Goal: Task Accomplishment & Management: Manage account settings

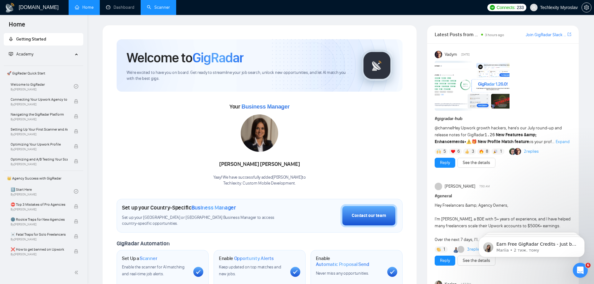
click at [148, 10] on link "Scanner" at bounding box center [158, 7] width 23 height 5
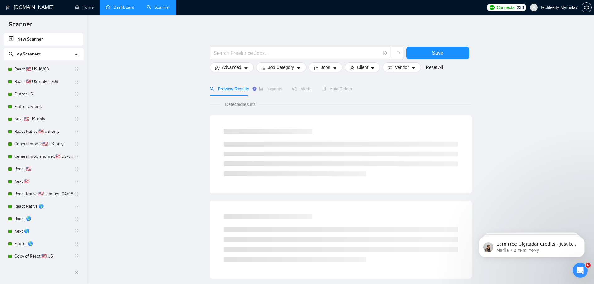
click at [128, 9] on link "Dashboard" at bounding box center [120, 7] width 28 height 5
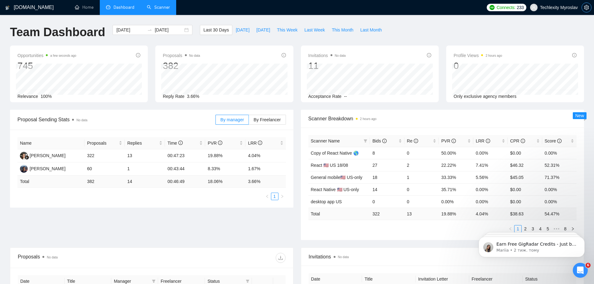
click at [586, 7] on icon "setting" at bounding box center [586, 7] width 5 height 5
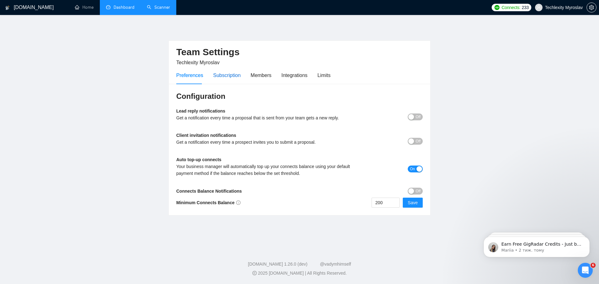
click at [227, 78] on div "Subscription" at bounding box center [226, 75] width 27 height 8
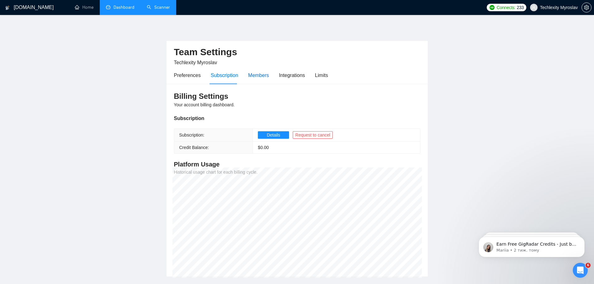
click at [260, 77] on div "Members" at bounding box center [258, 75] width 21 height 8
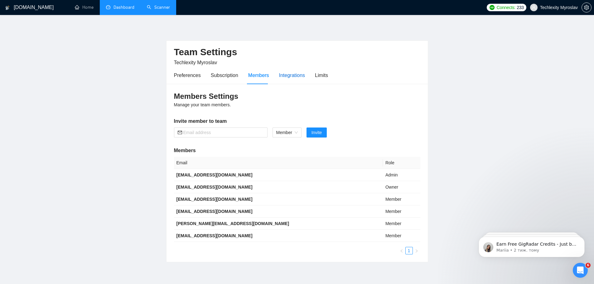
click at [286, 78] on div "Integrations" at bounding box center [292, 75] width 26 height 8
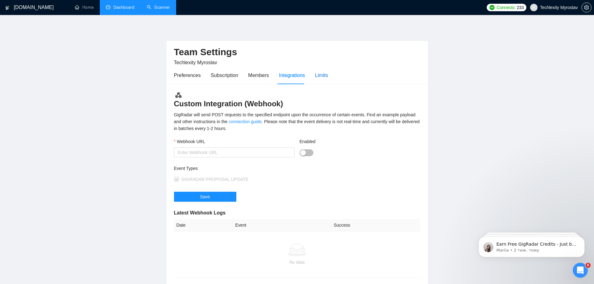
click at [322, 76] on div "Limits" at bounding box center [321, 75] width 13 height 8
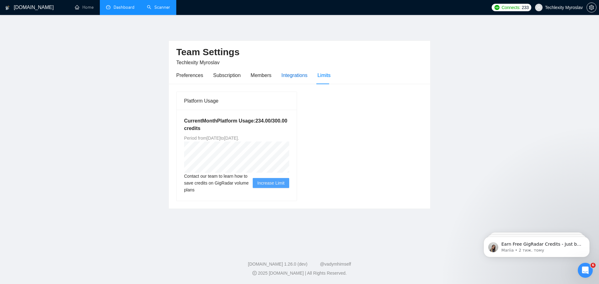
click at [282, 76] on div "Integrations" at bounding box center [294, 75] width 26 height 8
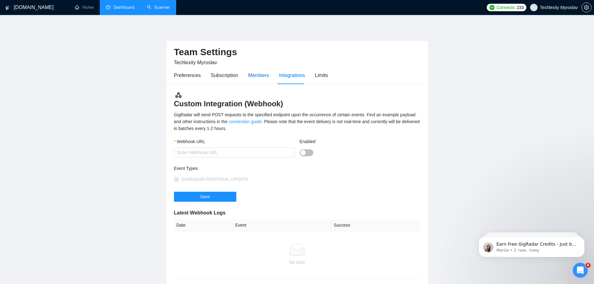
click at [254, 75] on div "Members" at bounding box center [258, 75] width 21 height 8
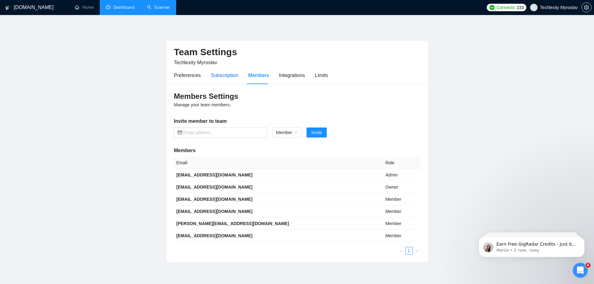
click at [223, 75] on div "Subscription" at bounding box center [224, 75] width 27 height 8
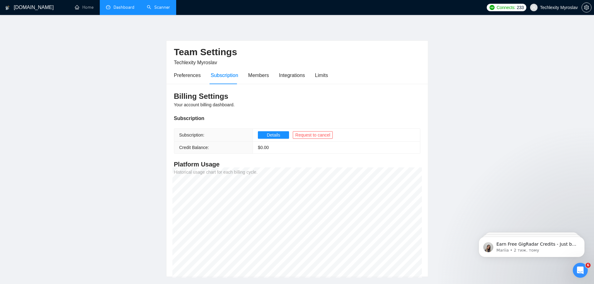
click at [170, 7] on link "Scanner" at bounding box center [158, 7] width 23 height 5
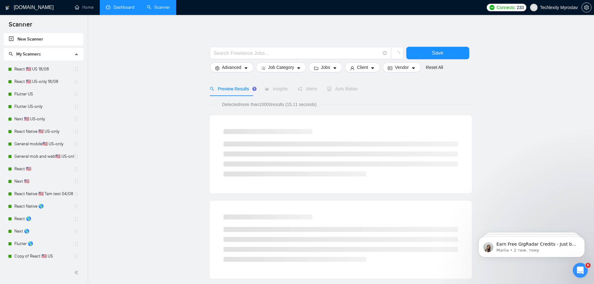
click at [127, 8] on link "Dashboard" at bounding box center [120, 7] width 28 height 5
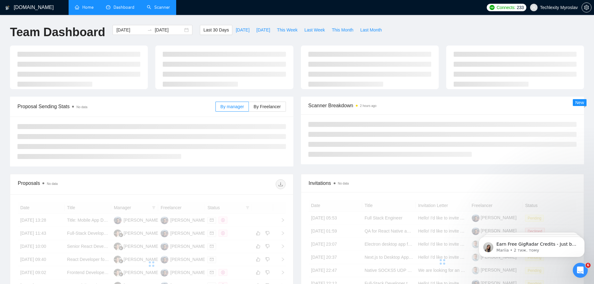
click at [94, 9] on link "Home" at bounding box center [84, 7] width 19 height 5
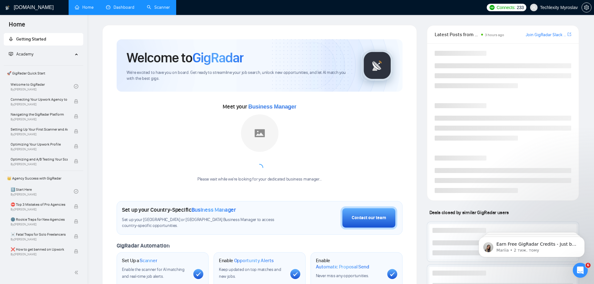
click at [160, 8] on link "Scanner" at bounding box center [158, 7] width 23 height 5
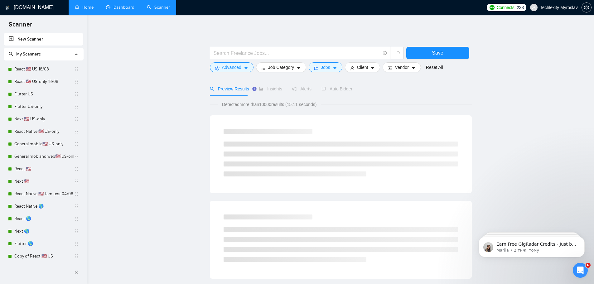
click at [127, 10] on link "Dashboard" at bounding box center [120, 7] width 28 height 5
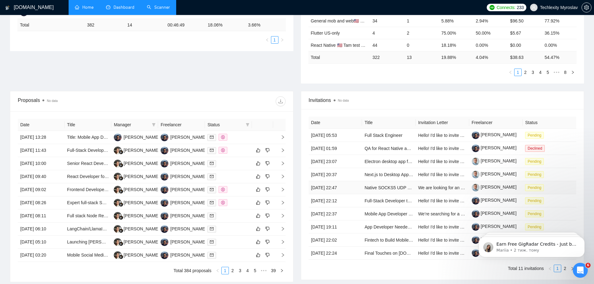
scroll to position [148, 0]
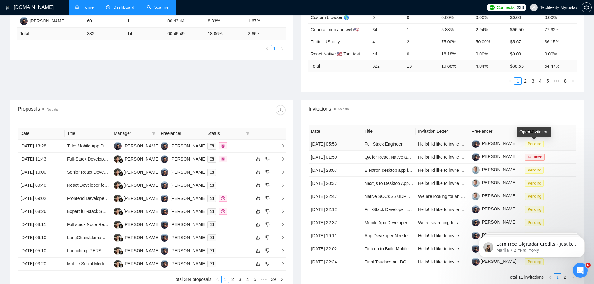
click at [538, 143] on span "Pending" at bounding box center [534, 144] width 19 height 7
click at [582, 270] on icon "Відкрити програму для спілкування Intercom" at bounding box center [579, 269] width 10 height 10
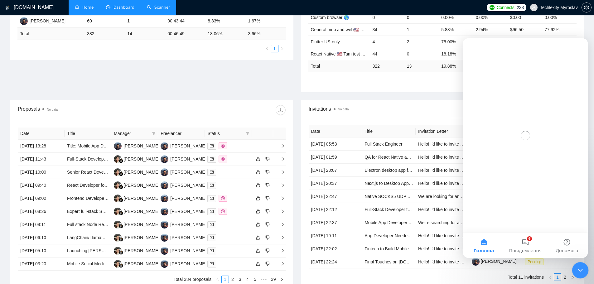
scroll to position [0, 0]
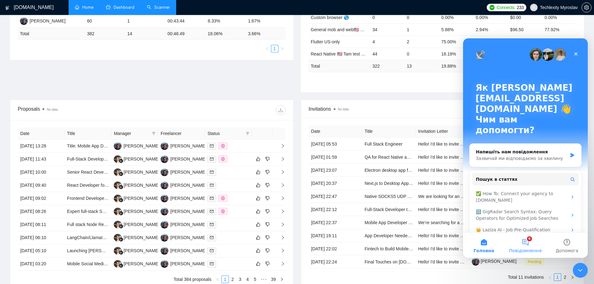
click at [528, 249] on span "Повідомлення" at bounding box center [525, 251] width 32 height 4
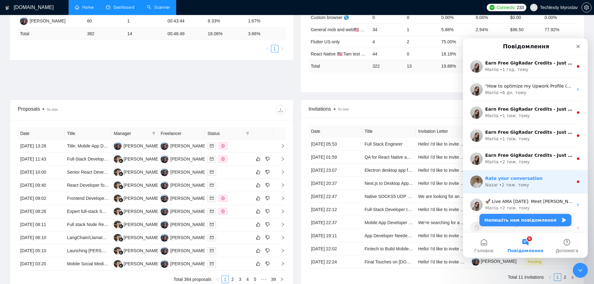
click at [549, 185] on div "Nazar • 2 тиж. тому" at bounding box center [529, 185] width 88 height 7
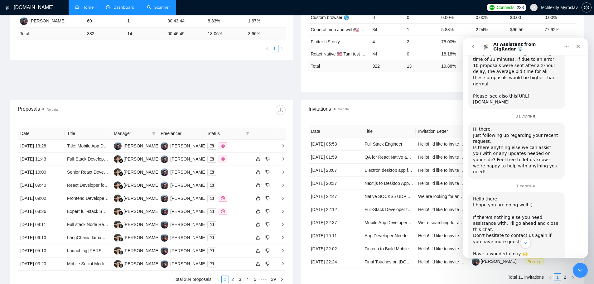
scroll to position [554, 0]
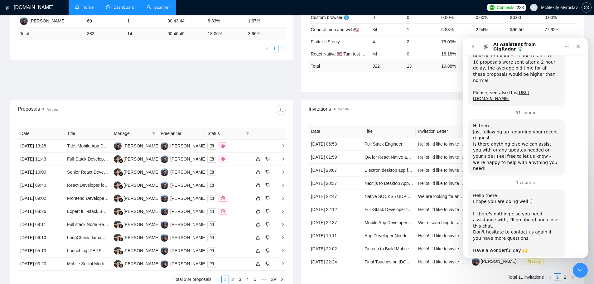
click at [473, 45] on icon "go back" at bounding box center [473, 46] width 5 height 5
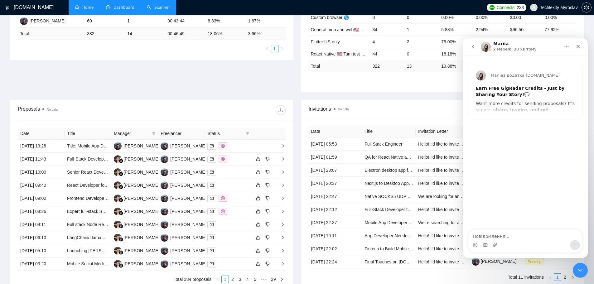
click at [474, 47] on icon "go back" at bounding box center [473, 46] width 5 height 5
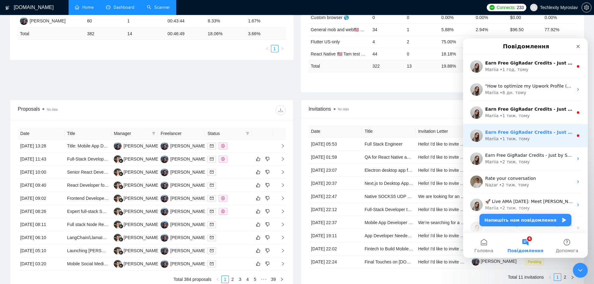
click at [540, 136] on div "Mariia • 1 тиж. тому" at bounding box center [529, 139] width 88 height 7
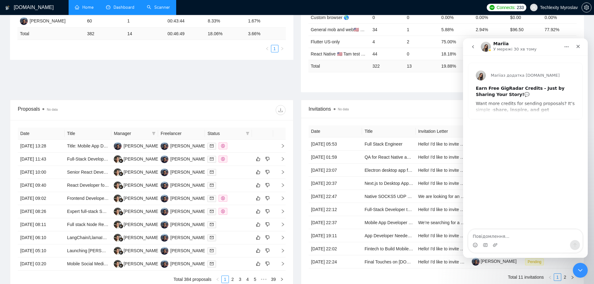
click at [472, 46] on icon "go back" at bounding box center [473, 46] width 5 height 5
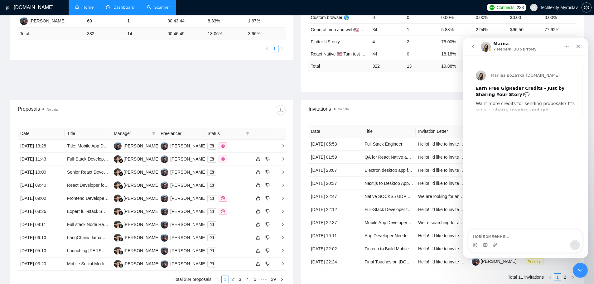
click at [474, 47] on icon "go back" at bounding box center [473, 46] width 5 height 5
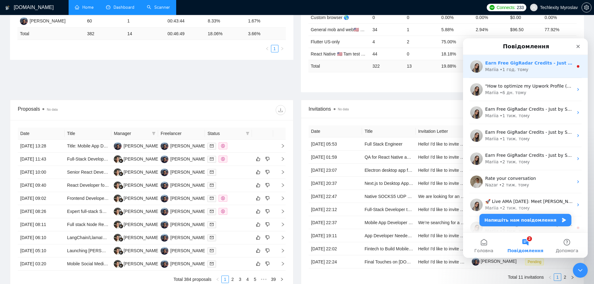
click at [534, 69] on div "Mariia • 1 год. тому" at bounding box center [529, 69] width 88 height 7
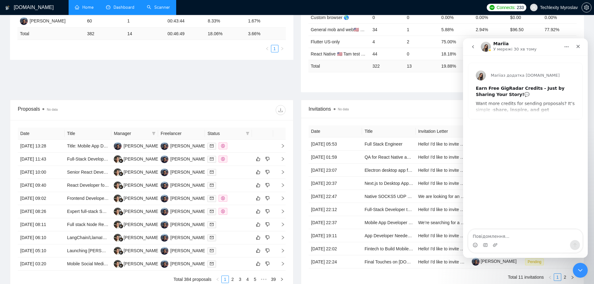
click at [472, 45] on icon "go back" at bounding box center [473, 46] width 5 height 5
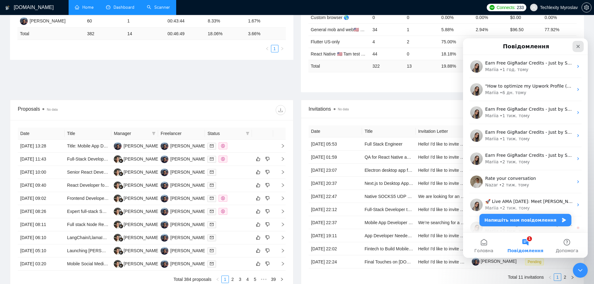
click at [577, 45] on icon "Закрити" at bounding box center [578, 46] width 3 height 3
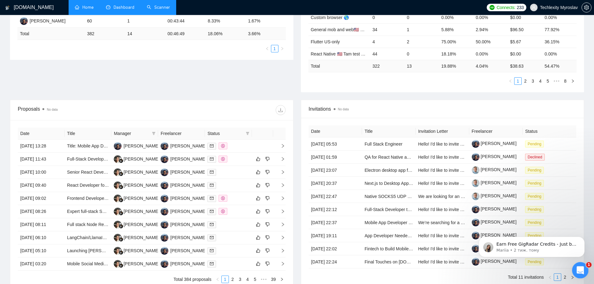
click at [578, 270] on icon "Відкрити програму для спілкування Intercom" at bounding box center [579, 269] width 4 height 5
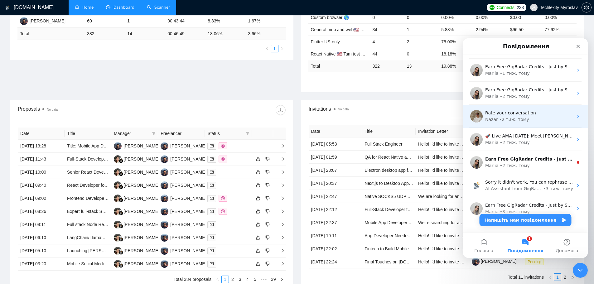
scroll to position [78, 0]
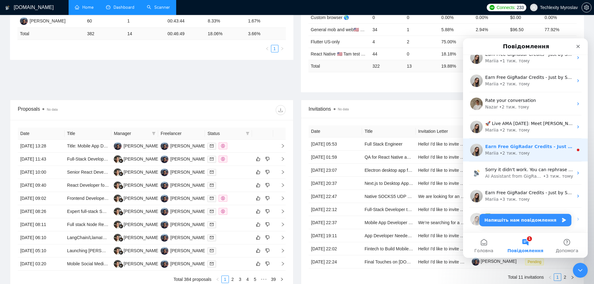
click at [539, 152] on div "Mariia • 2 тиж. тому" at bounding box center [529, 153] width 88 height 7
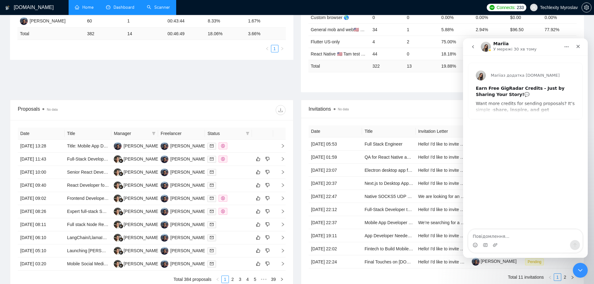
click at [473, 47] on icon "go back" at bounding box center [473, 46] width 2 height 3
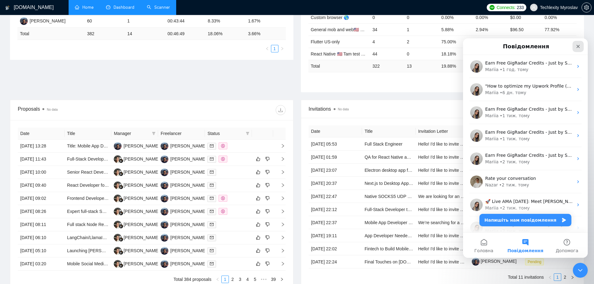
drag, startPoint x: 579, startPoint y: 47, endPoint x: 1037, endPoint y: 85, distance: 459.4
click at [579, 47] on icon "Закрити" at bounding box center [578, 46] width 3 height 3
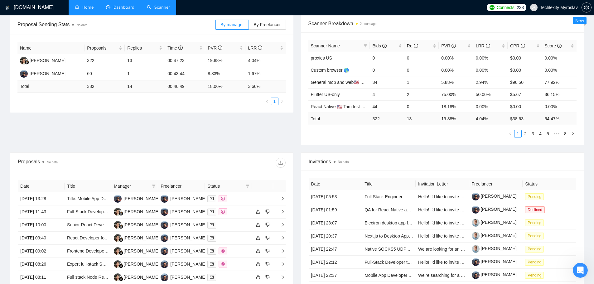
scroll to position [0, 0]
